Goal: Navigation & Orientation: Go to known website

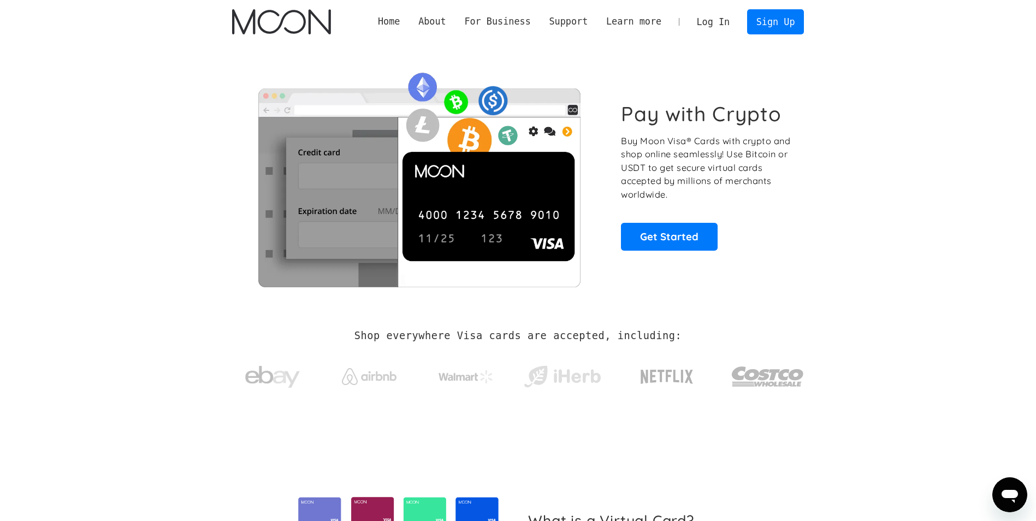
click at [722, 22] on link "Log In" at bounding box center [713, 22] width 51 height 24
